Goal: Check status: Check status

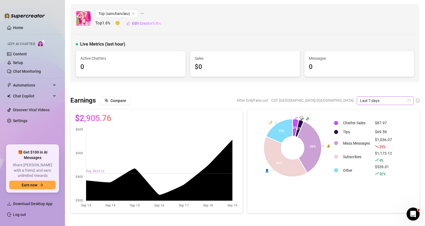
click at [374, 99] on span "Last 7 days" at bounding box center [385, 100] width 50 height 8
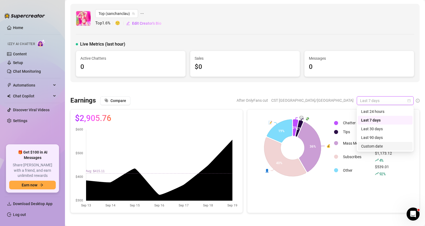
click at [369, 145] on div "Custom date" at bounding box center [385, 146] width 48 height 6
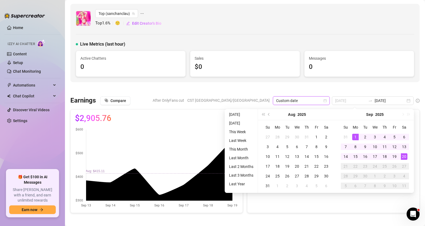
type input "[DATE]"
click at [356, 135] on div "1" at bounding box center [355, 137] width 7 height 7
click at [391, 87] on div at bounding box center [244, 88] width 349 height 5
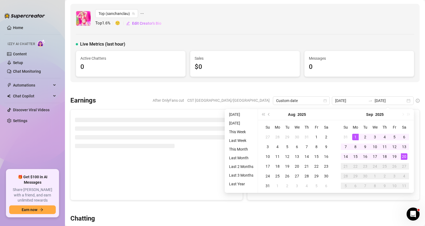
type input "[DATE]"
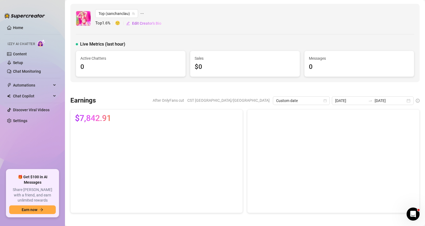
click at [245, 116] on div "$7,842.91" at bounding box center [156, 160] width 177 height 103
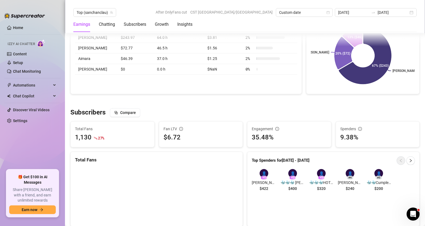
scroll to position [265, 0]
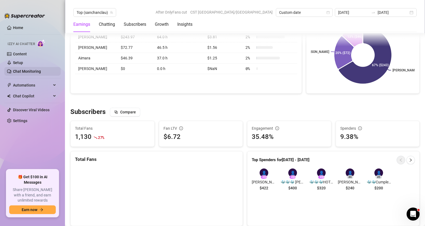
click at [27, 70] on link "Chat Monitoring" at bounding box center [27, 71] width 28 height 4
